Goal: Task Accomplishment & Management: Manage account settings

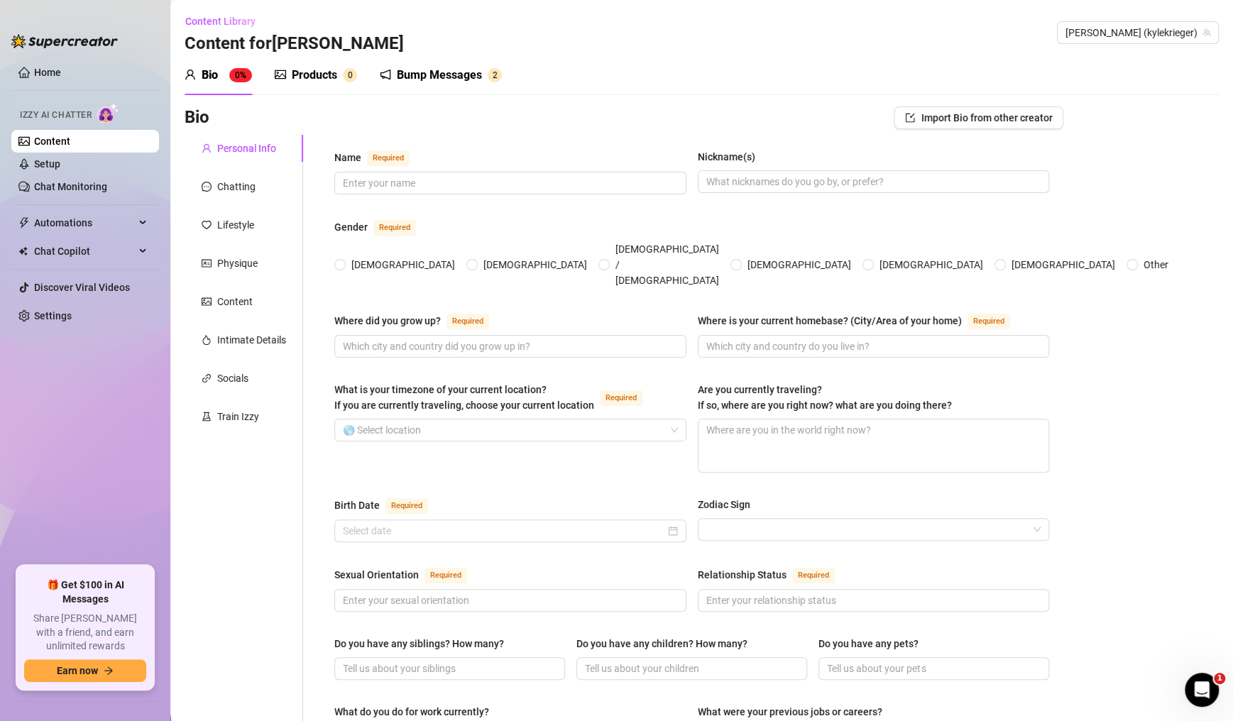
click at [552, 152] on div "Name Required" at bounding box center [510, 160] width 352 height 23
click at [324, 75] on div "Products" at bounding box center [314, 75] width 45 height 17
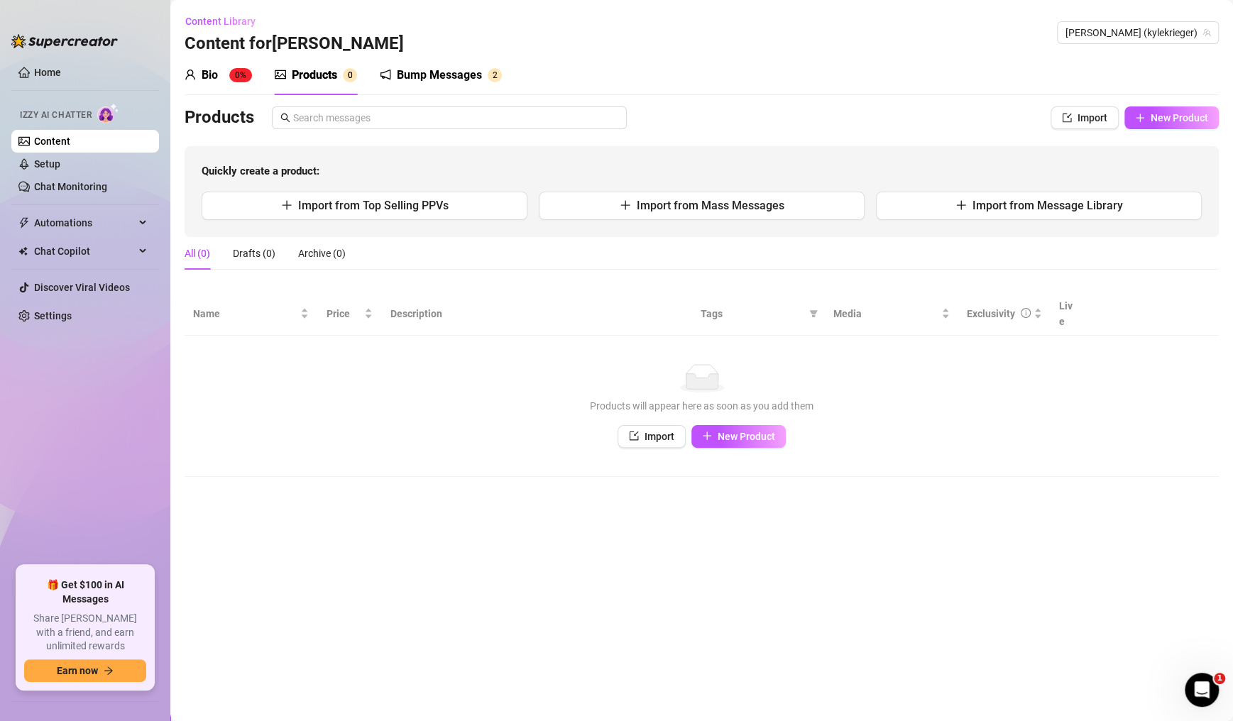
click at [1181, 28] on span "[PERSON_NAME] (kylekrieger)" at bounding box center [1138, 32] width 145 height 21
click at [1180, 43] on span "[PERSON_NAME] (kylekrieger)" at bounding box center [1138, 32] width 145 height 21
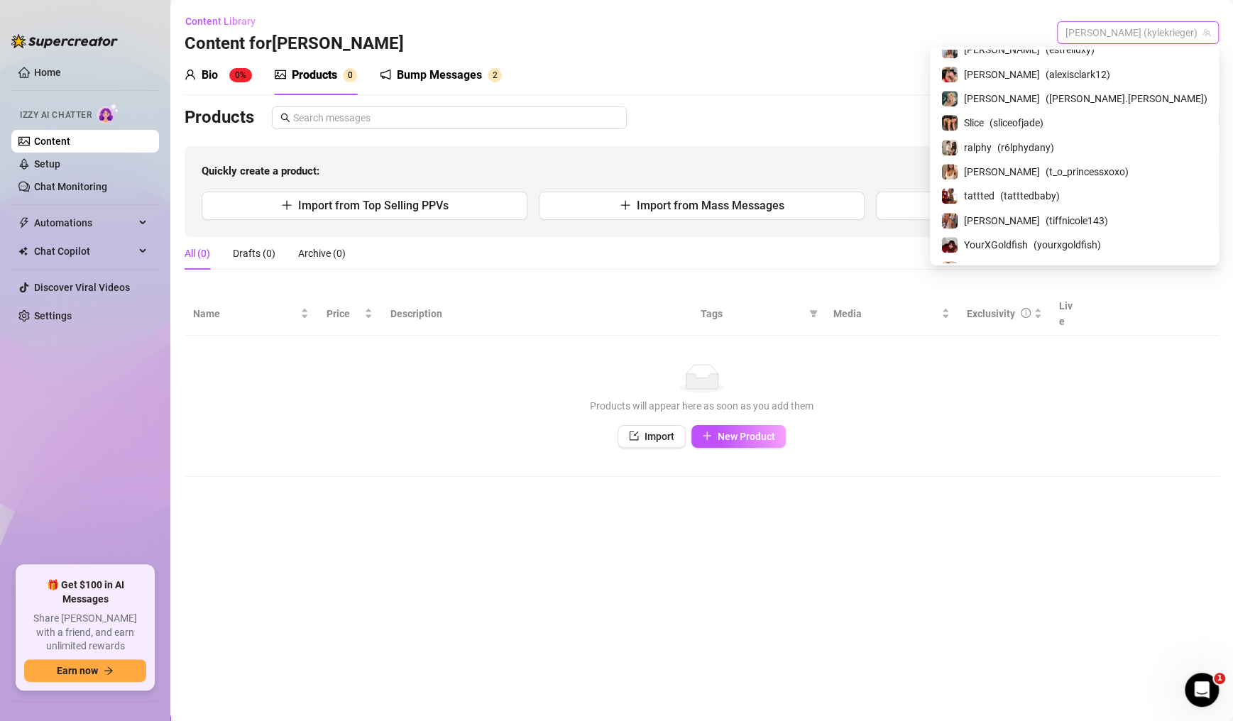
scroll to position [1193, 0]
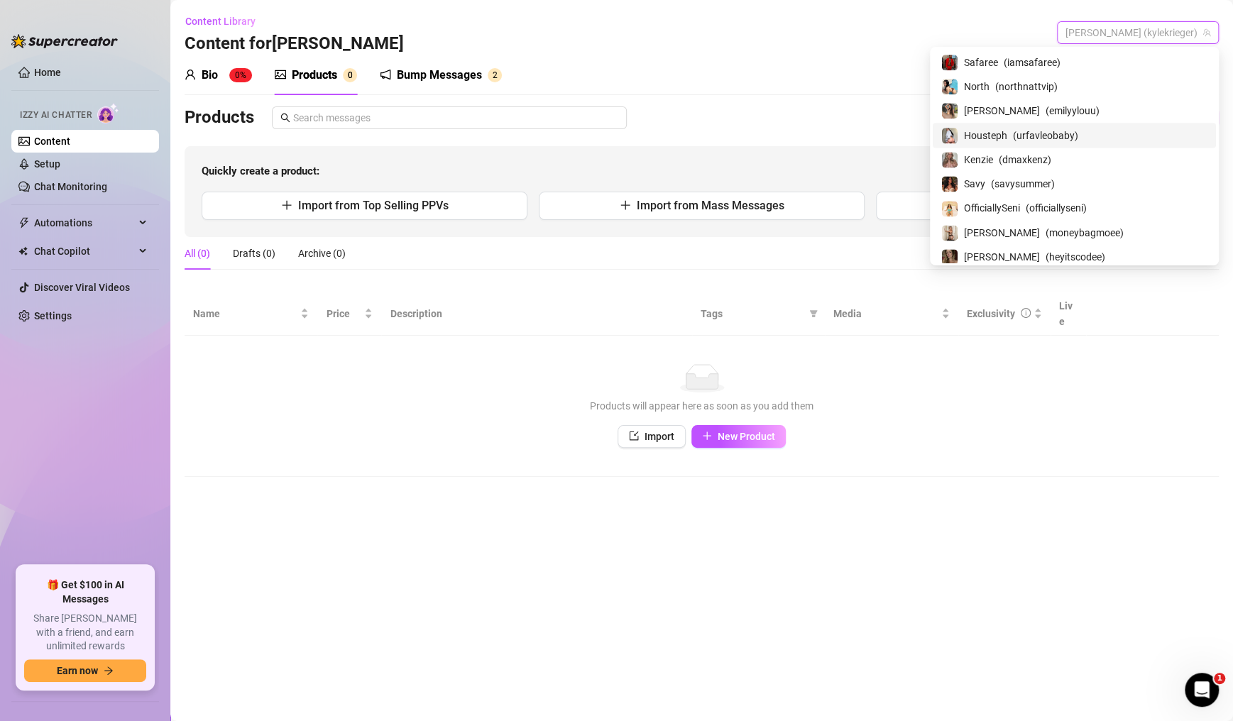
click at [1148, 32] on span "[PERSON_NAME] (kylekrieger)" at bounding box center [1138, 32] width 145 height 21
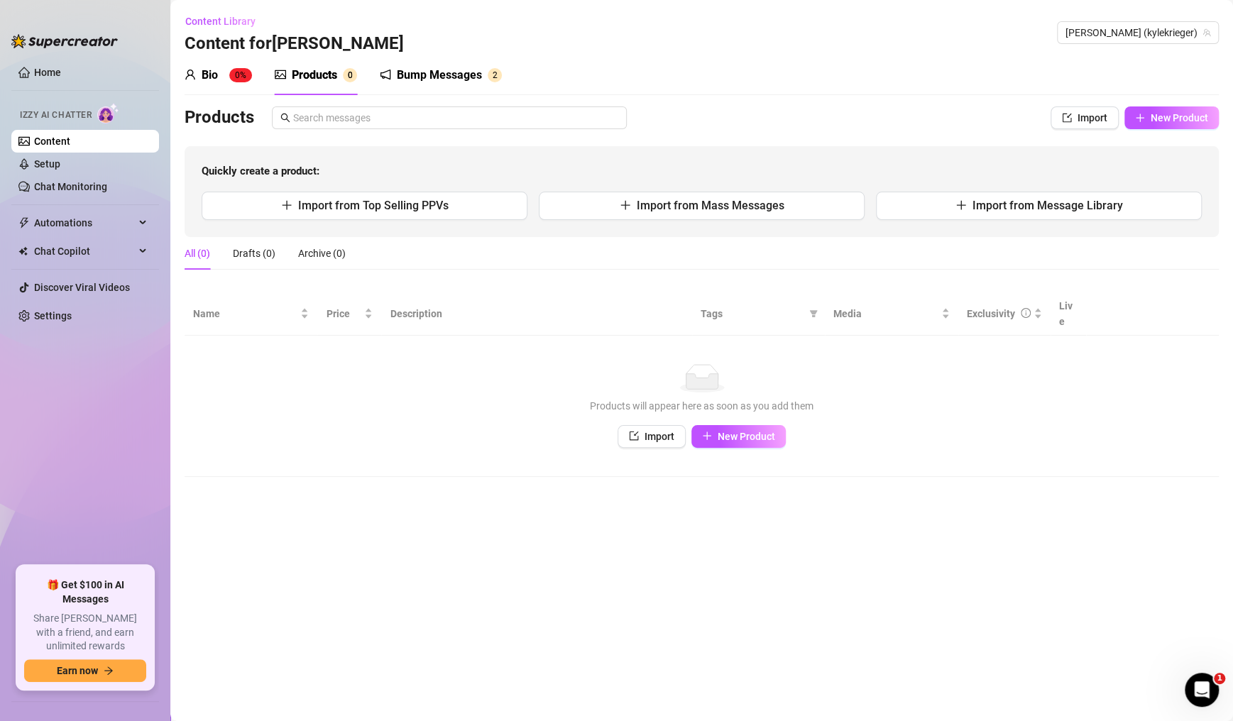
click at [1145, 34] on span "[PERSON_NAME] (kylekrieger)" at bounding box center [1138, 32] width 145 height 21
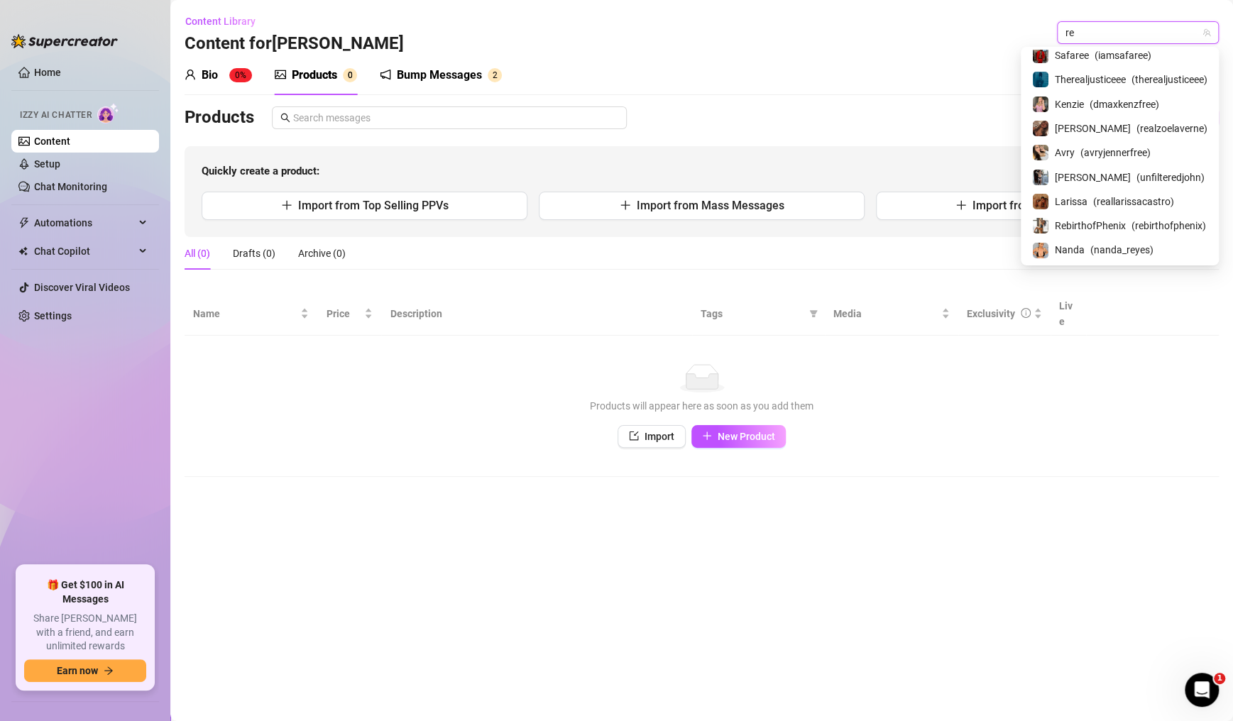
scroll to position [76, 0]
type input "rea"
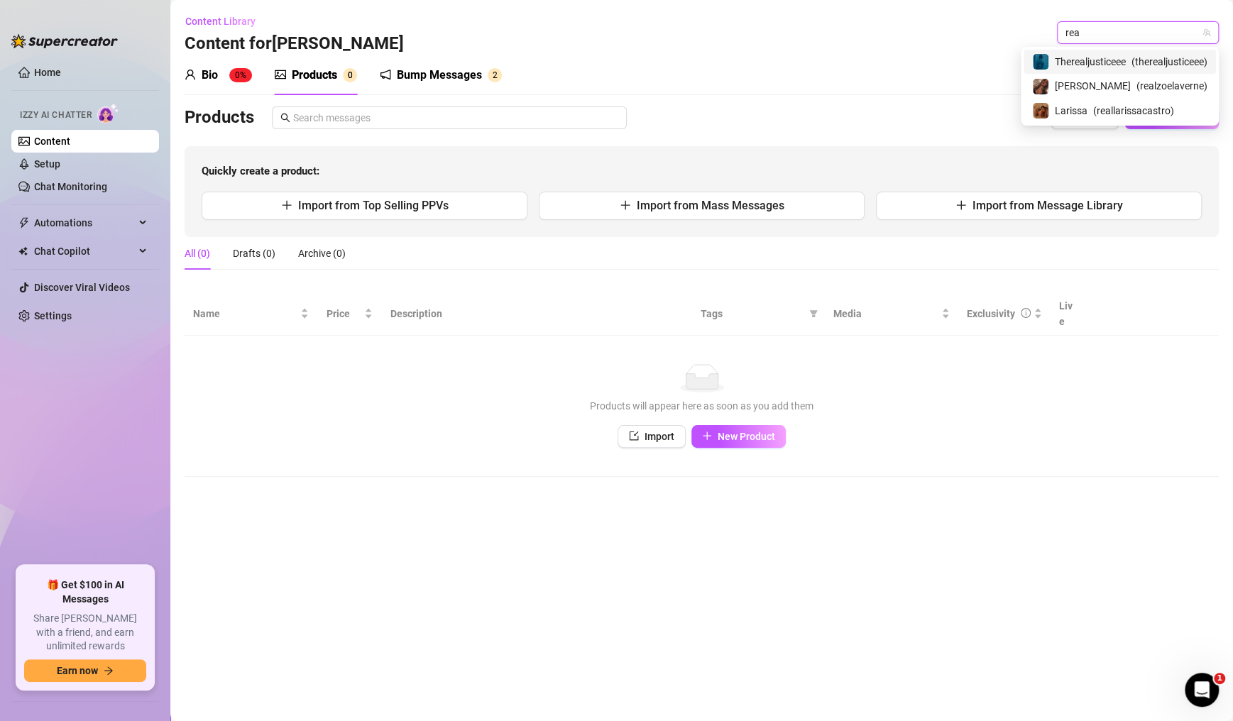
scroll to position [0, 0]
click at [1146, 109] on span "( reallarissacastro )" at bounding box center [1133, 111] width 81 height 16
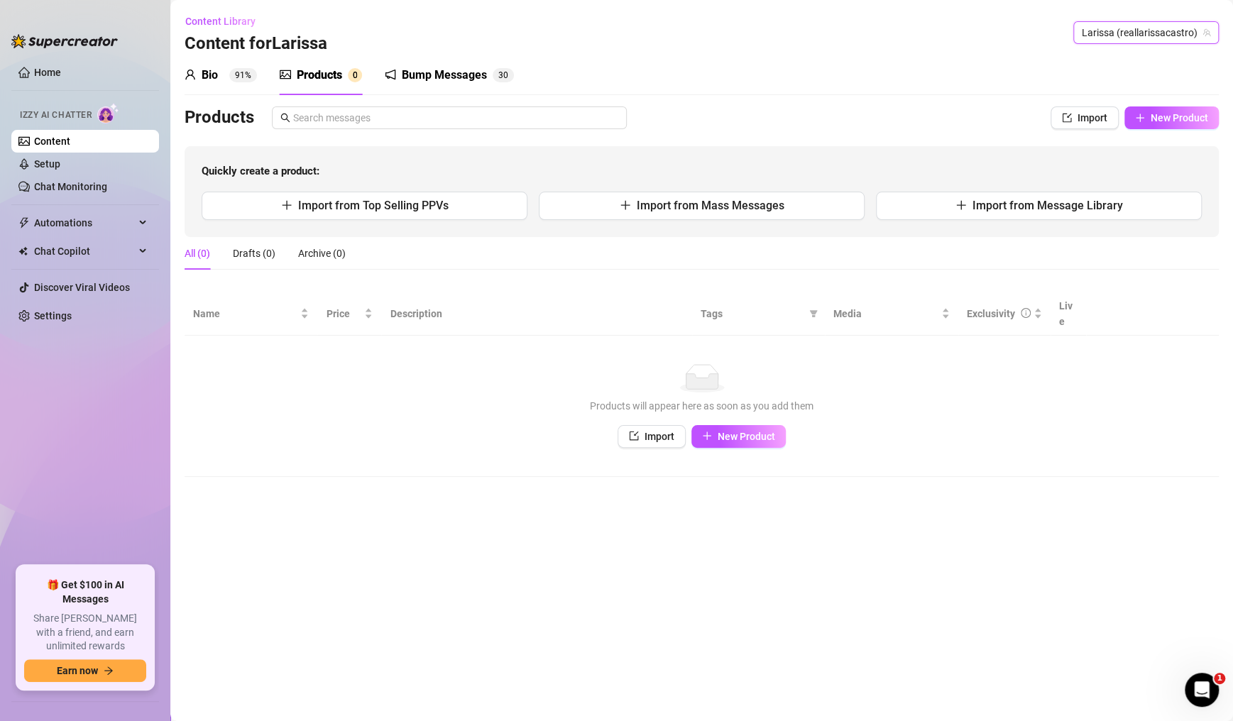
click at [210, 77] on div "Bio" at bounding box center [210, 75] width 16 height 17
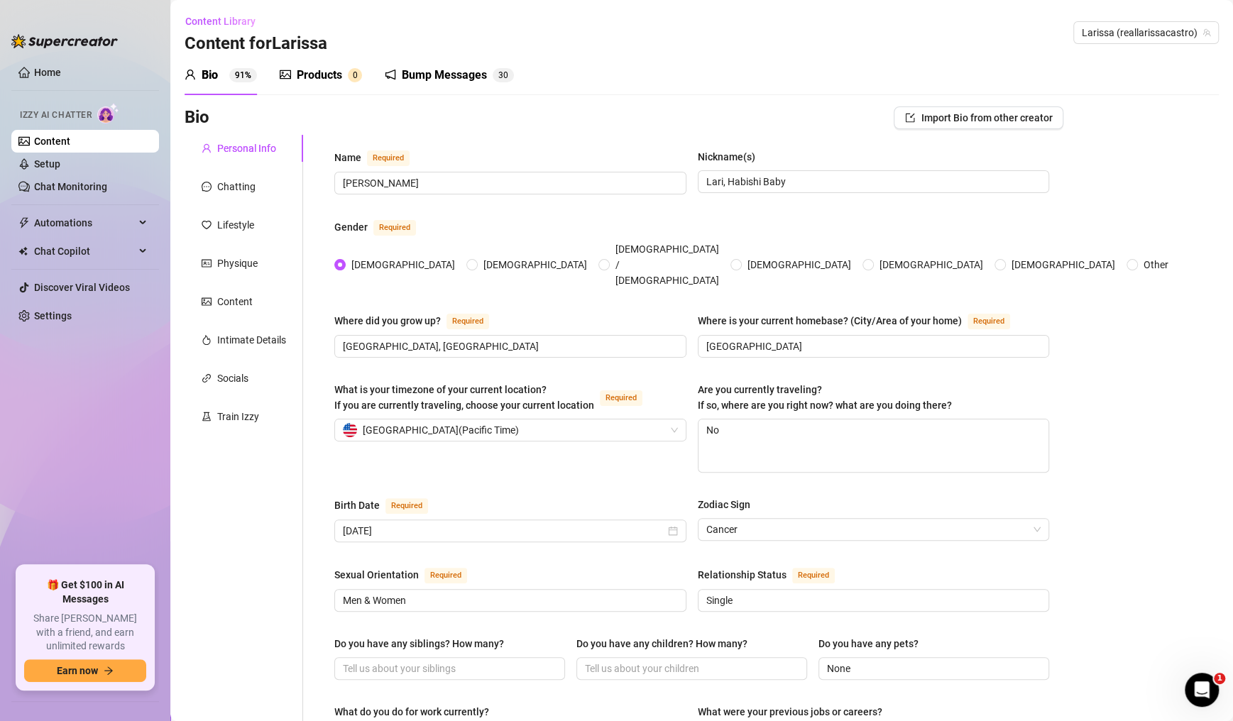
click at [319, 68] on div "Products" at bounding box center [319, 75] width 45 height 17
